Goal: Information Seeking & Learning: Find specific fact

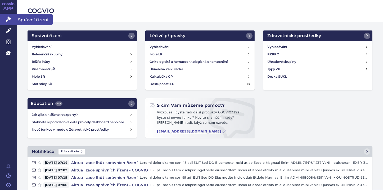
click at [9, 21] on icon at bounding box center [8, 18] width 5 height 5
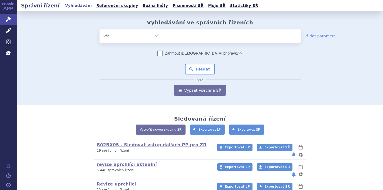
click at [165, 34] on ul at bounding box center [231, 34] width 137 height 11
click at [163, 34] on select at bounding box center [163, 35] width 0 height 13
paste input "0228239"
type input "0228239"
select select "0228239"
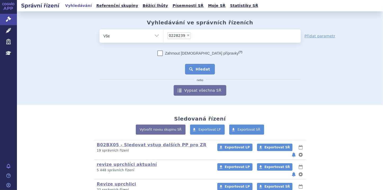
click at [199, 69] on button "Hledat" at bounding box center [200, 69] width 30 height 11
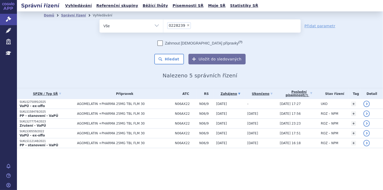
click at [186, 26] on span "×" at bounding box center [187, 25] width 3 height 3
click at [163, 26] on select "0228239" at bounding box center [163, 25] width 0 height 13
select select
type input "0222000"
select select "0222000"
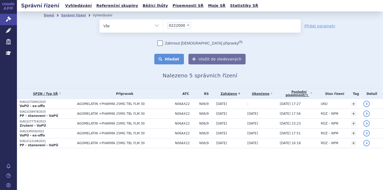
click at [172, 58] on button "Hledat" at bounding box center [169, 59] width 30 height 11
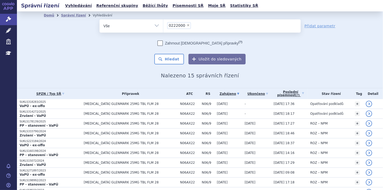
click at [186, 25] on span "×" at bounding box center [187, 25] width 3 height 3
click at [163, 25] on select "0222000" at bounding box center [163, 25] width 0 height 13
select select
type input "0228262"
select select "0228262"
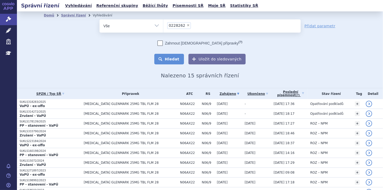
click at [171, 57] on button "Hledat" at bounding box center [169, 59] width 30 height 11
